Goal: Check status: Check status

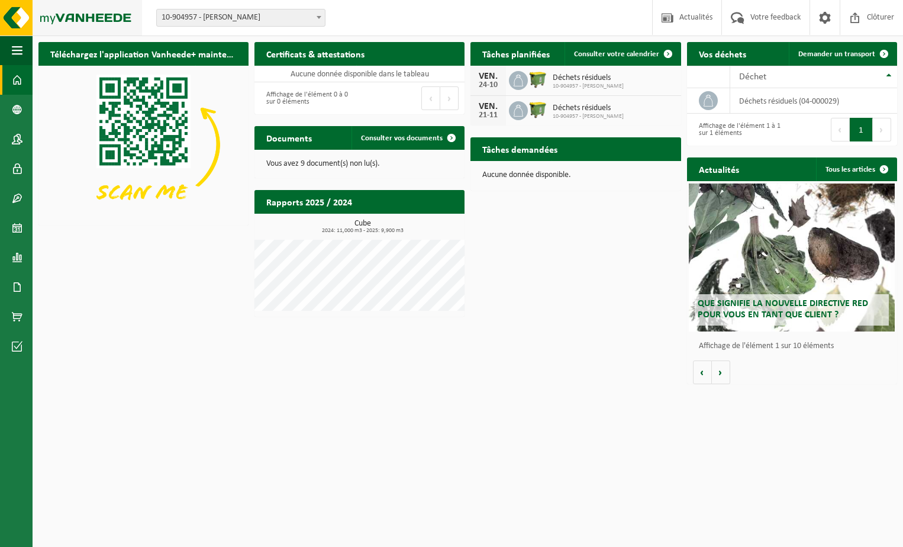
click at [104, 15] on img at bounding box center [71, 18] width 142 height 36
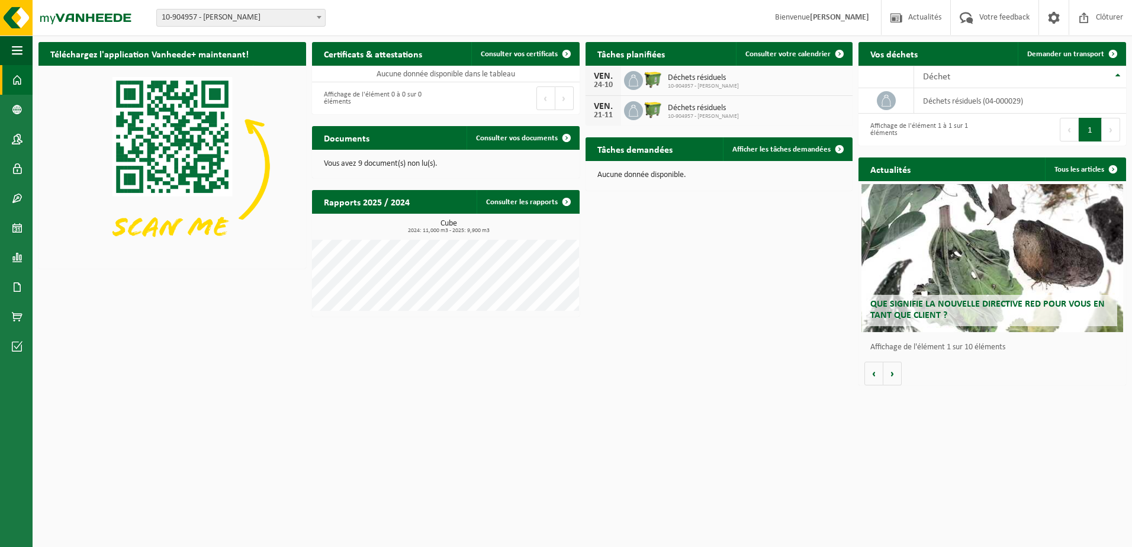
click at [370, 206] on h2 "Rapports 2025 / 2024" at bounding box center [366, 201] width 109 height 23
click at [488, 197] on link "Consulter les rapports" at bounding box center [527, 202] width 102 height 24
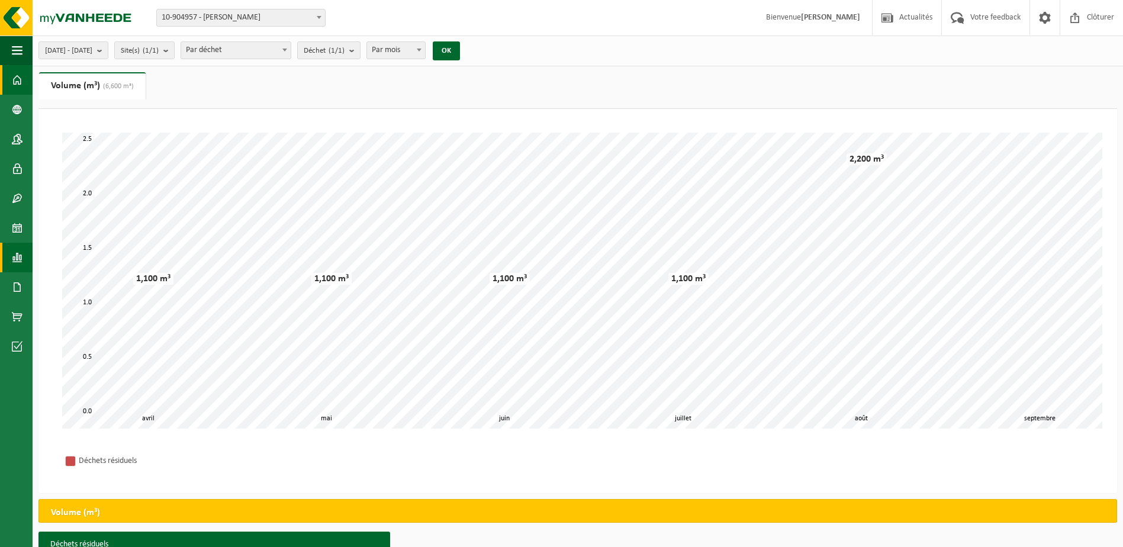
click at [19, 78] on span at bounding box center [17, 80] width 11 height 30
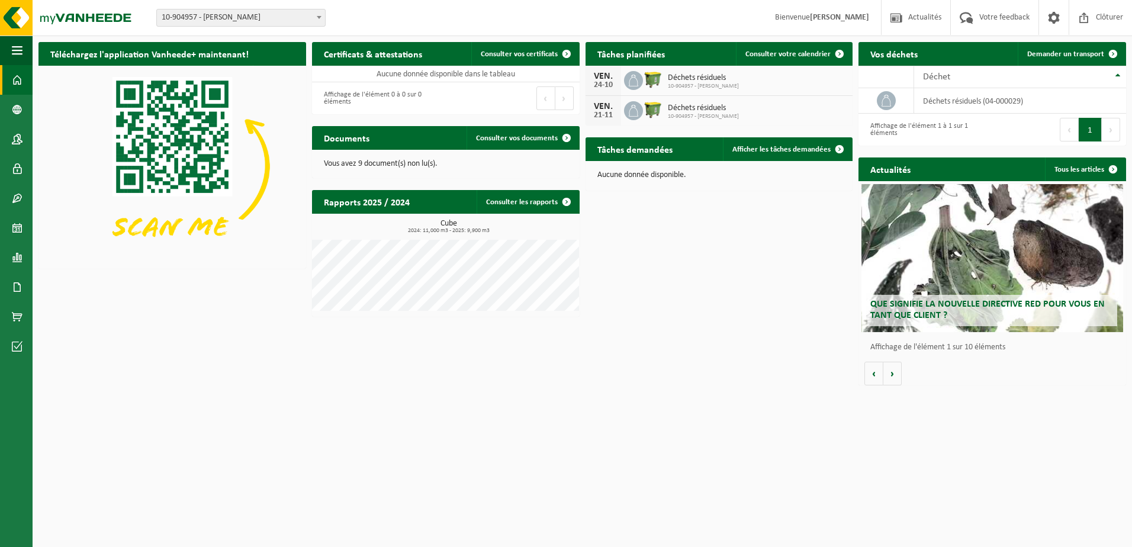
click at [388, 141] on div "Documents Consulter vos documents" at bounding box center [446, 138] width 268 height 24
click at [494, 136] on span "Consulter vos documents" at bounding box center [517, 138] width 82 height 8
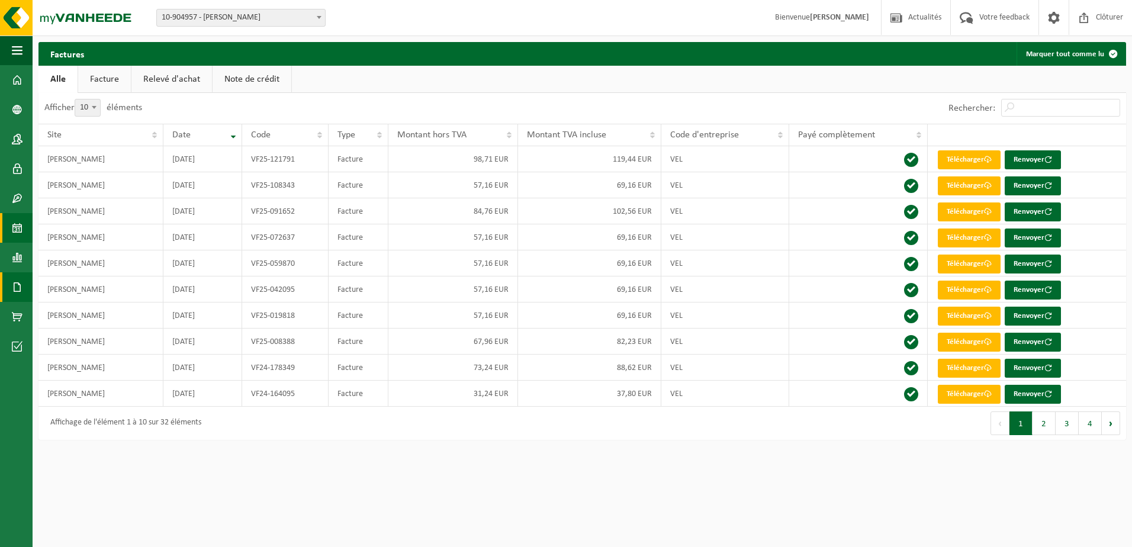
click at [17, 223] on span at bounding box center [17, 228] width 11 height 30
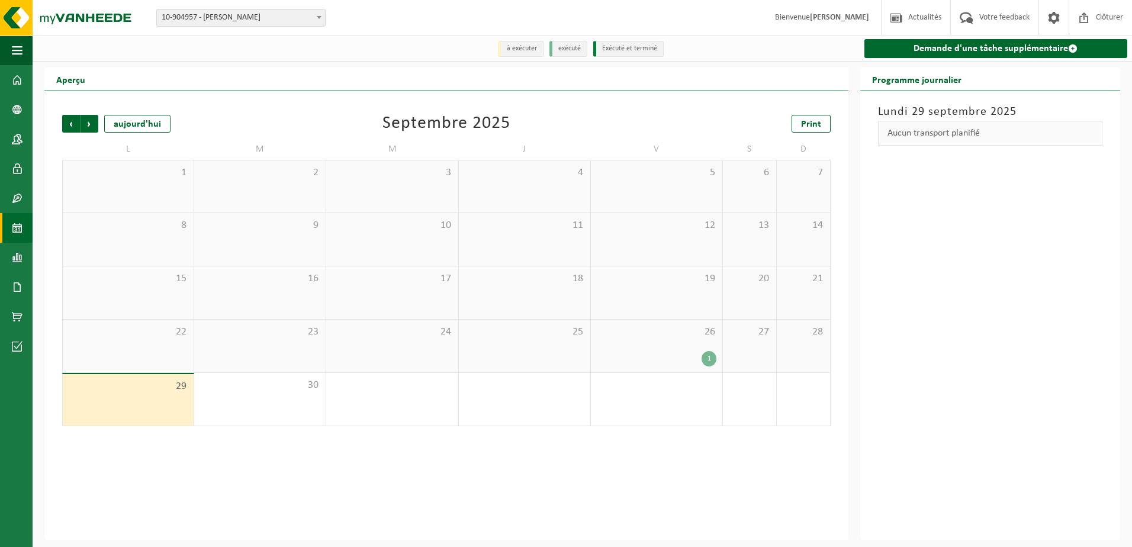
click at [663, 348] on div "26 1" at bounding box center [656, 346] width 131 height 53
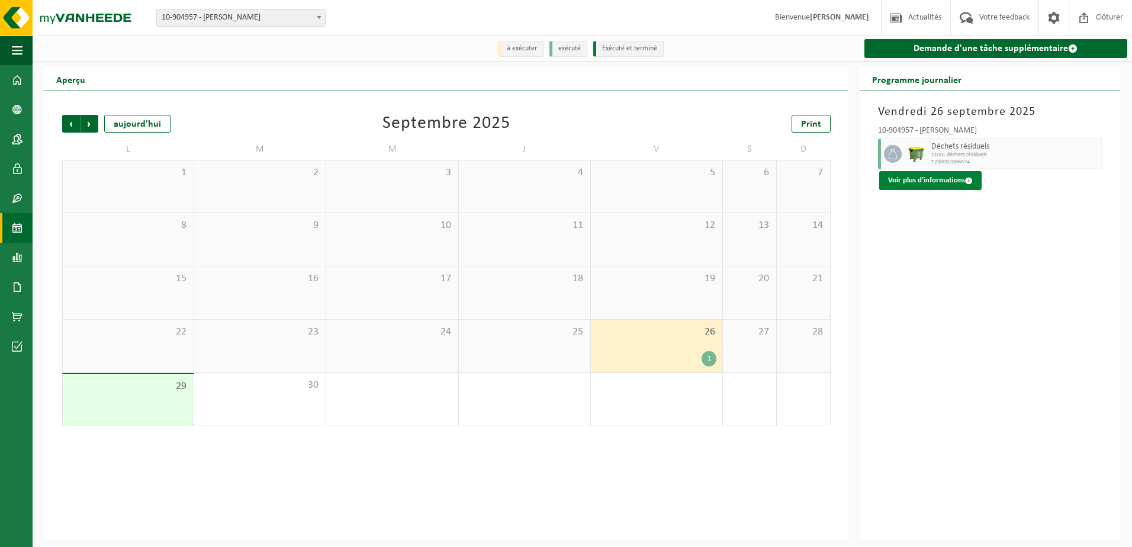
click at [928, 176] on button "Voir plus d'informations" at bounding box center [930, 180] width 102 height 19
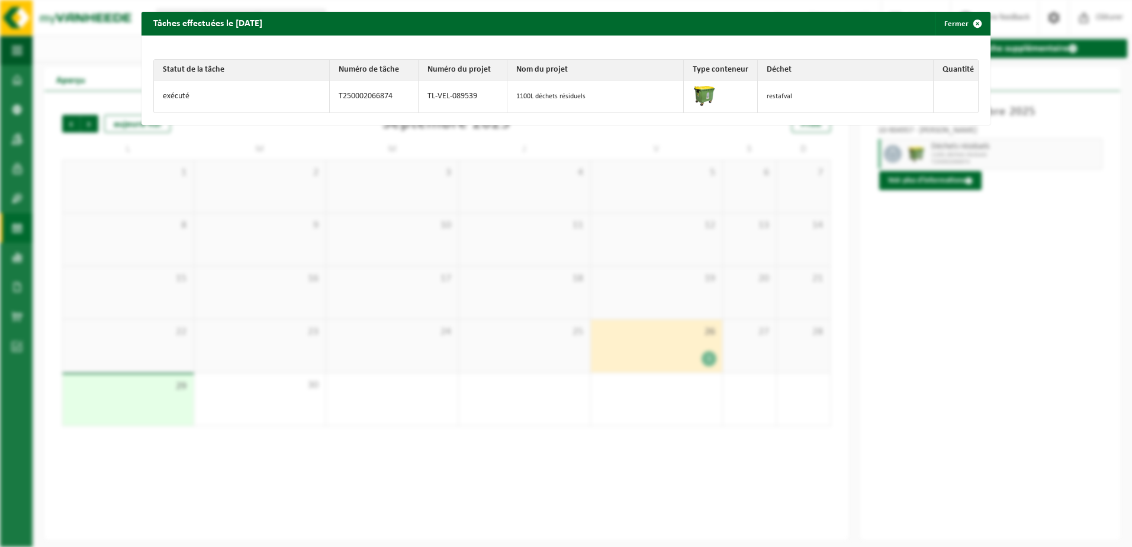
click at [712, 97] on td at bounding box center [721, 96] width 74 height 32
click at [772, 92] on td "restafval" at bounding box center [846, 96] width 176 height 32
click at [788, 96] on td "restafval" at bounding box center [846, 96] width 176 height 32
click at [970, 22] on span "button" at bounding box center [977, 24] width 24 height 24
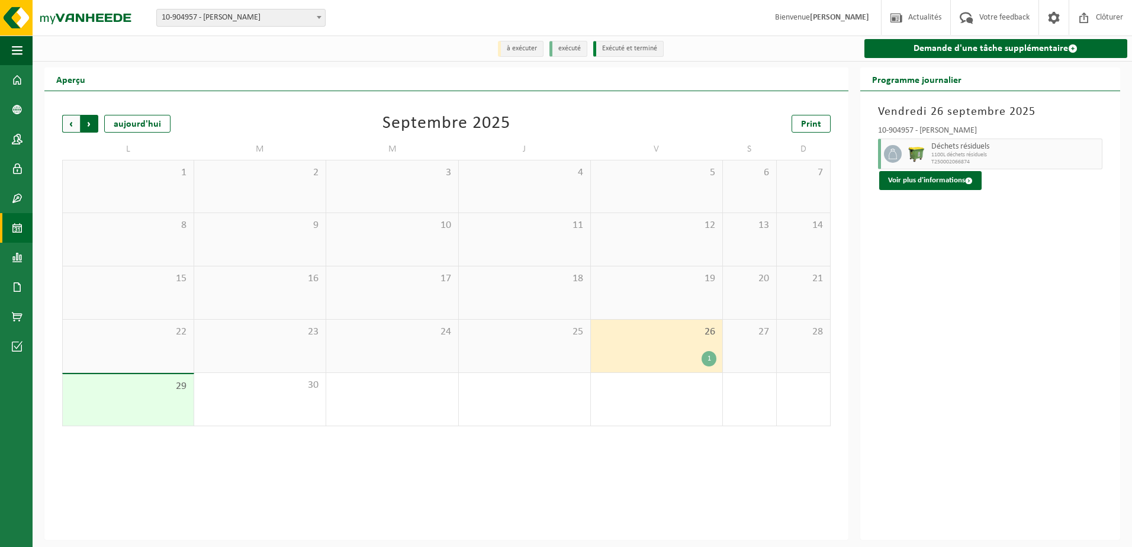
click at [72, 121] on span "Précédent" at bounding box center [71, 124] width 18 height 18
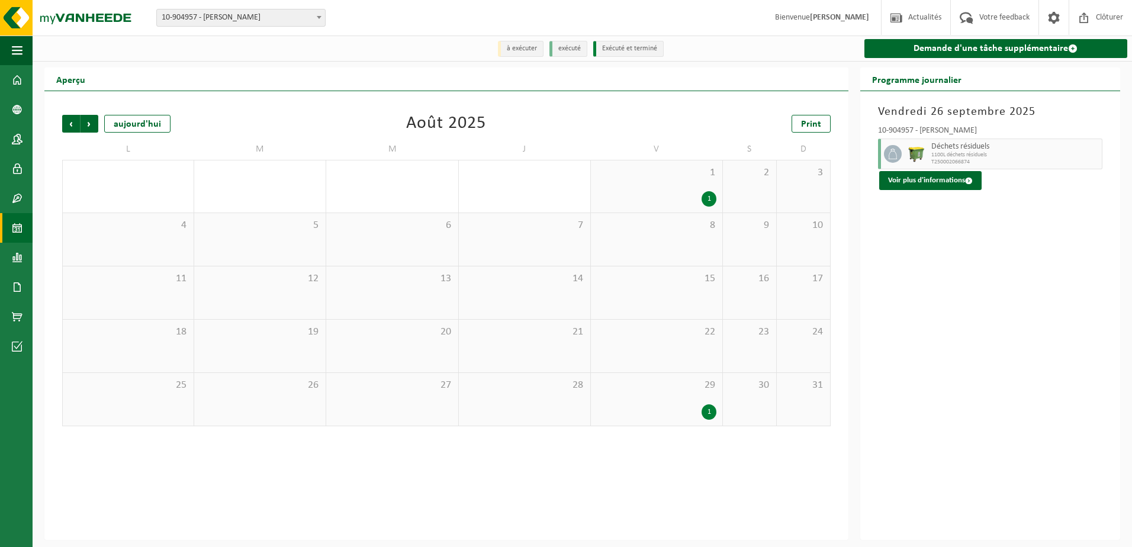
click at [672, 410] on div "1" at bounding box center [657, 411] width 120 height 15
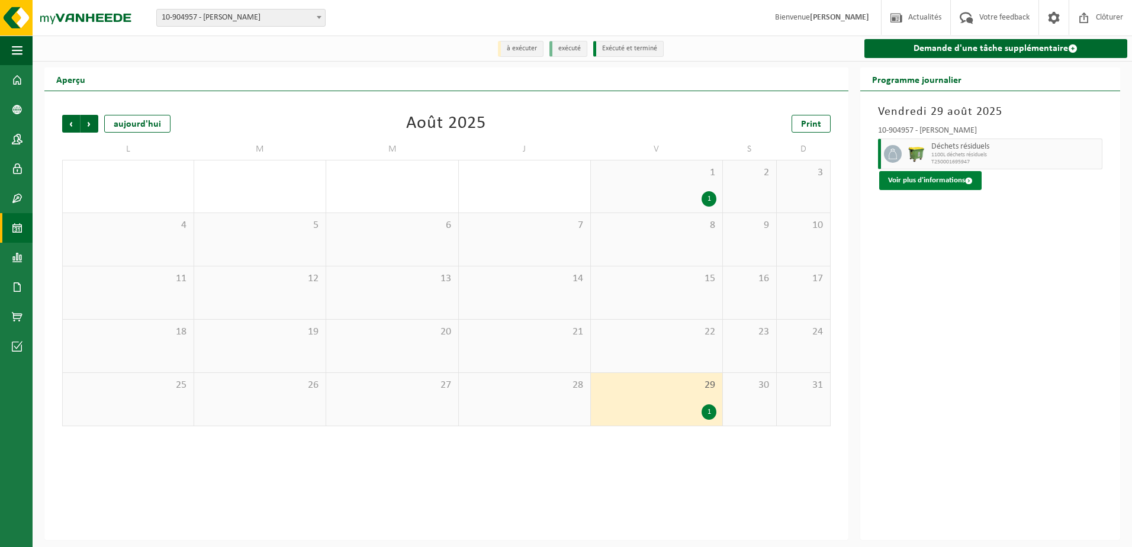
click at [947, 183] on button "Voir plus d'informations" at bounding box center [930, 180] width 102 height 19
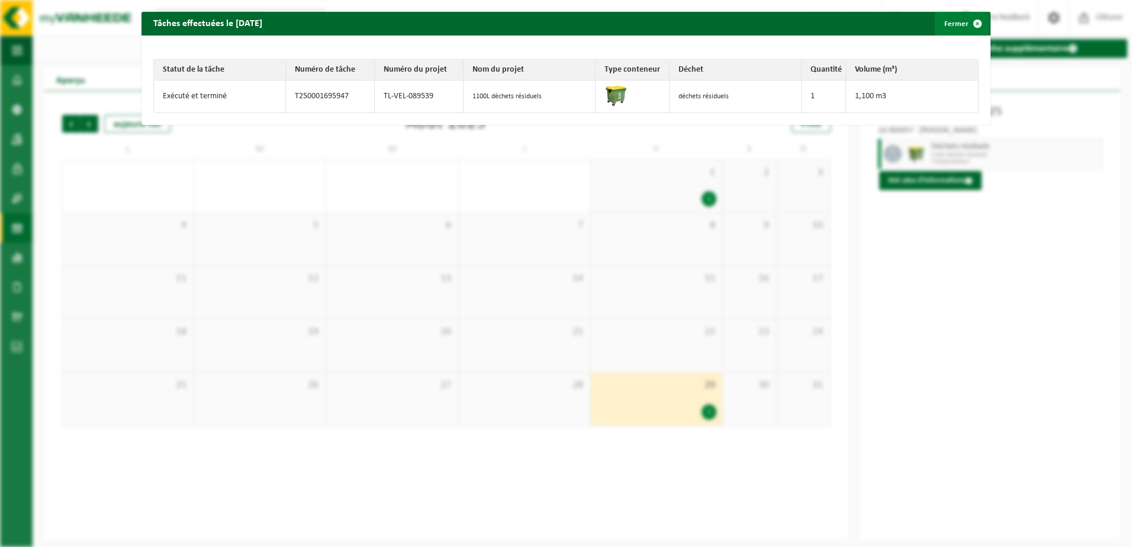
click at [971, 20] on span "button" at bounding box center [977, 24] width 24 height 24
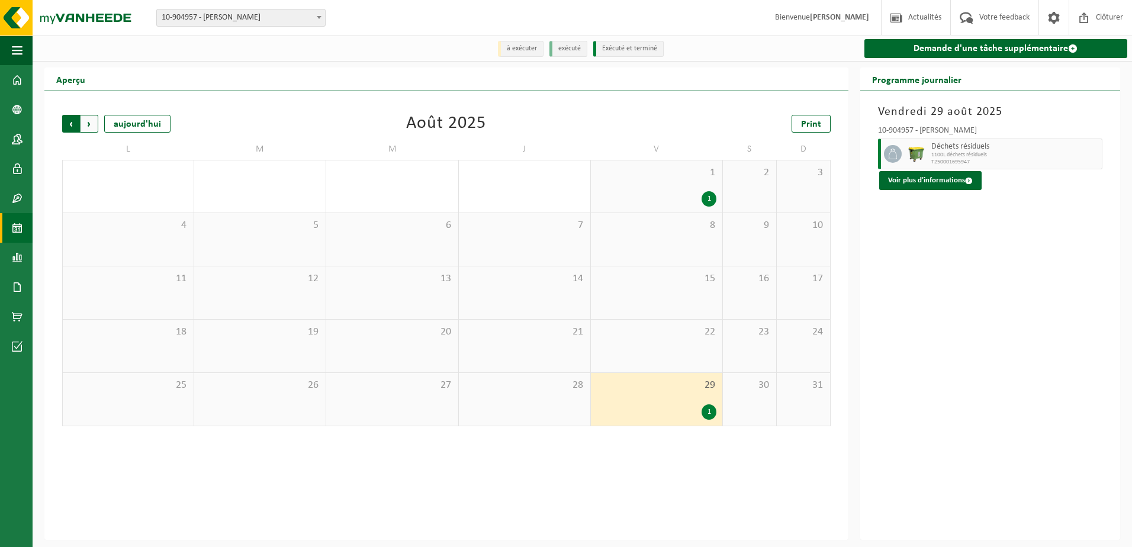
click at [90, 128] on span "Suivant" at bounding box center [89, 124] width 18 height 18
